Goal: Transaction & Acquisition: Purchase product/service

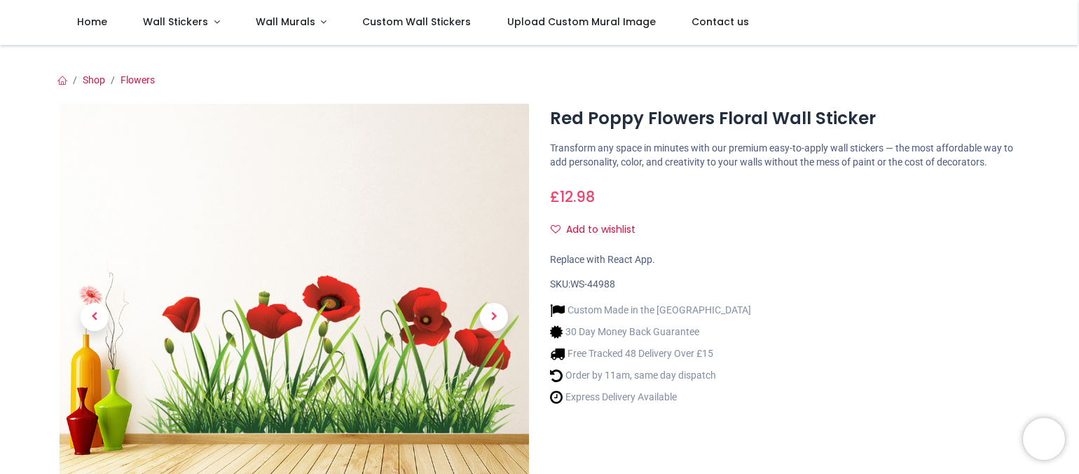
scroll to position [140, 0]
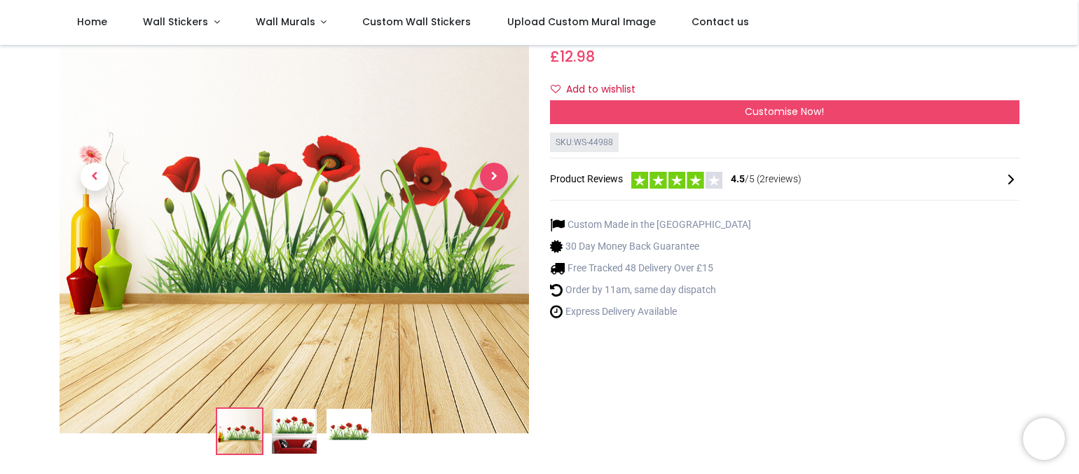
click at [494, 191] on span "Next" at bounding box center [494, 177] width 28 height 28
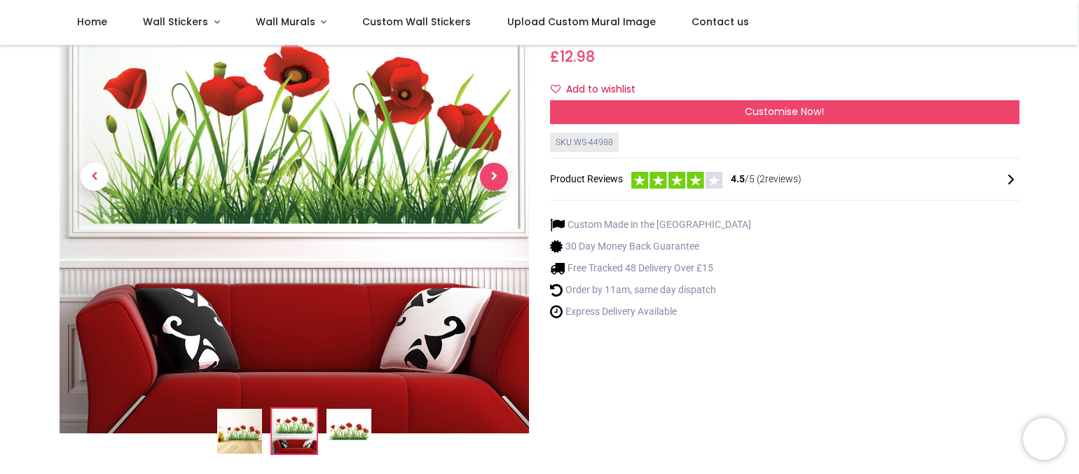
click at [494, 191] on span "Next" at bounding box center [494, 177] width 28 height 28
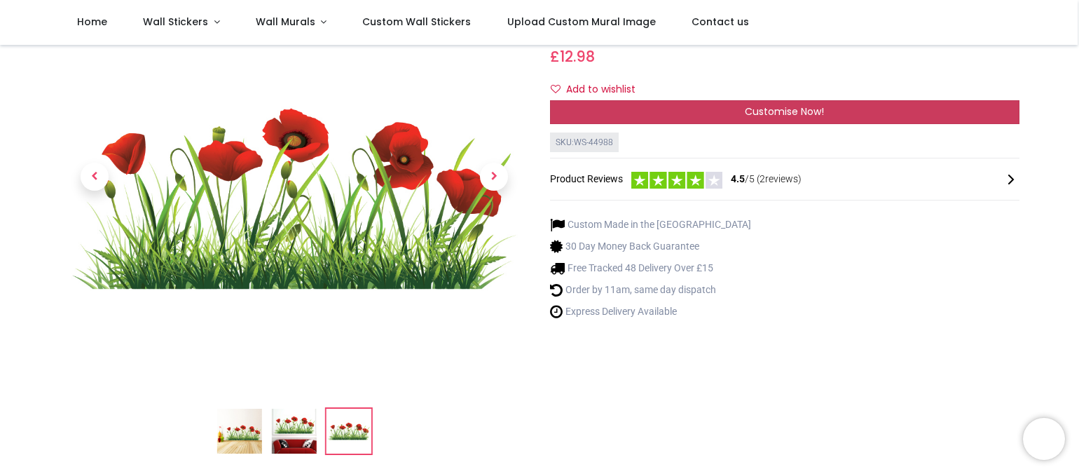
click at [784, 118] on span "Customise Now!" at bounding box center [784, 111] width 79 height 14
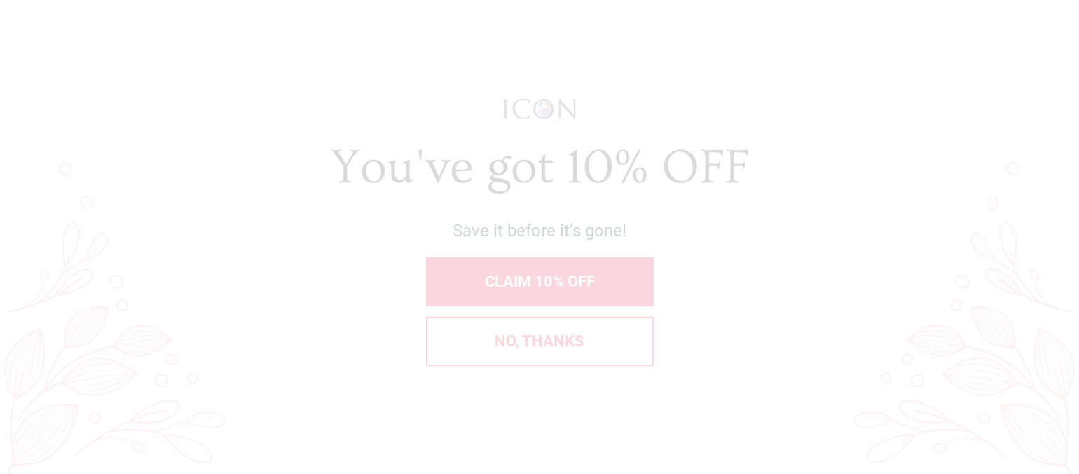
scroll to position [0, 0]
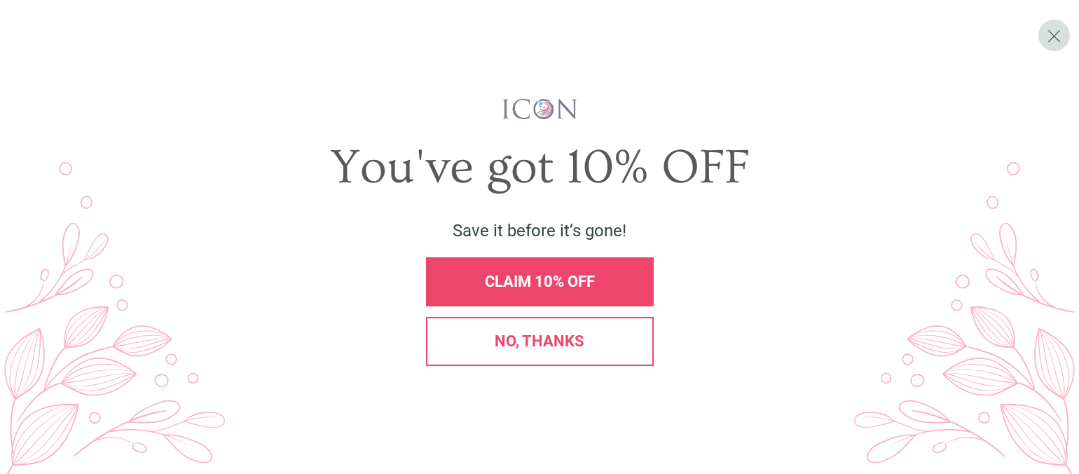
drag, startPoint x: 535, startPoint y: 343, endPoint x: 837, endPoint y: 218, distance: 326.9
click at [548, 336] on span "No, thanks" at bounding box center [540, 341] width 90 height 18
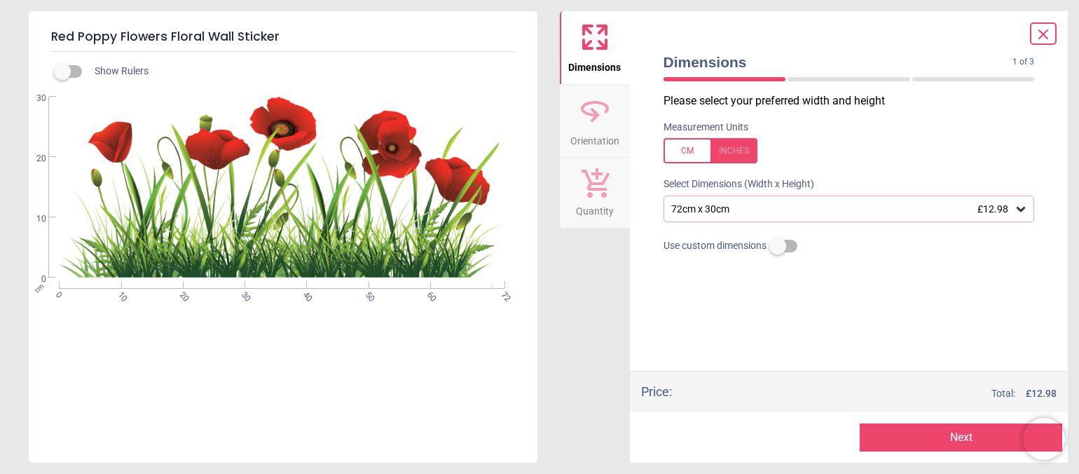
click at [1019, 212] on icon at bounding box center [1020, 209] width 8 height 5
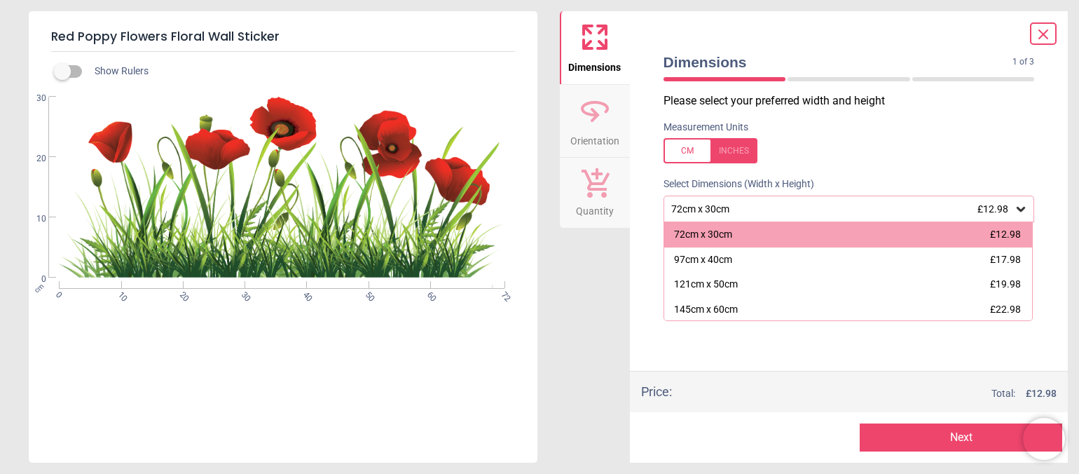
click at [974, 146] on label at bounding box center [848, 150] width 371 height 25
click at [726, 155] on div at bounding box center [710, 150] width 94 height 25
click at [731, 153] on div at bounding box center [710, 150] width 94 height 25
drag, startPoint x: 819, startPoint y: 281, endPoint x: 846, endPoint y: 260, distance: 34.5
click at [792, 267] on div "38.2" x 15.7" (3ft 2" x 1ft 4")" at bounding box center [733, 260] width 118 height 14
